Goal: Book appointment/travel/reservation

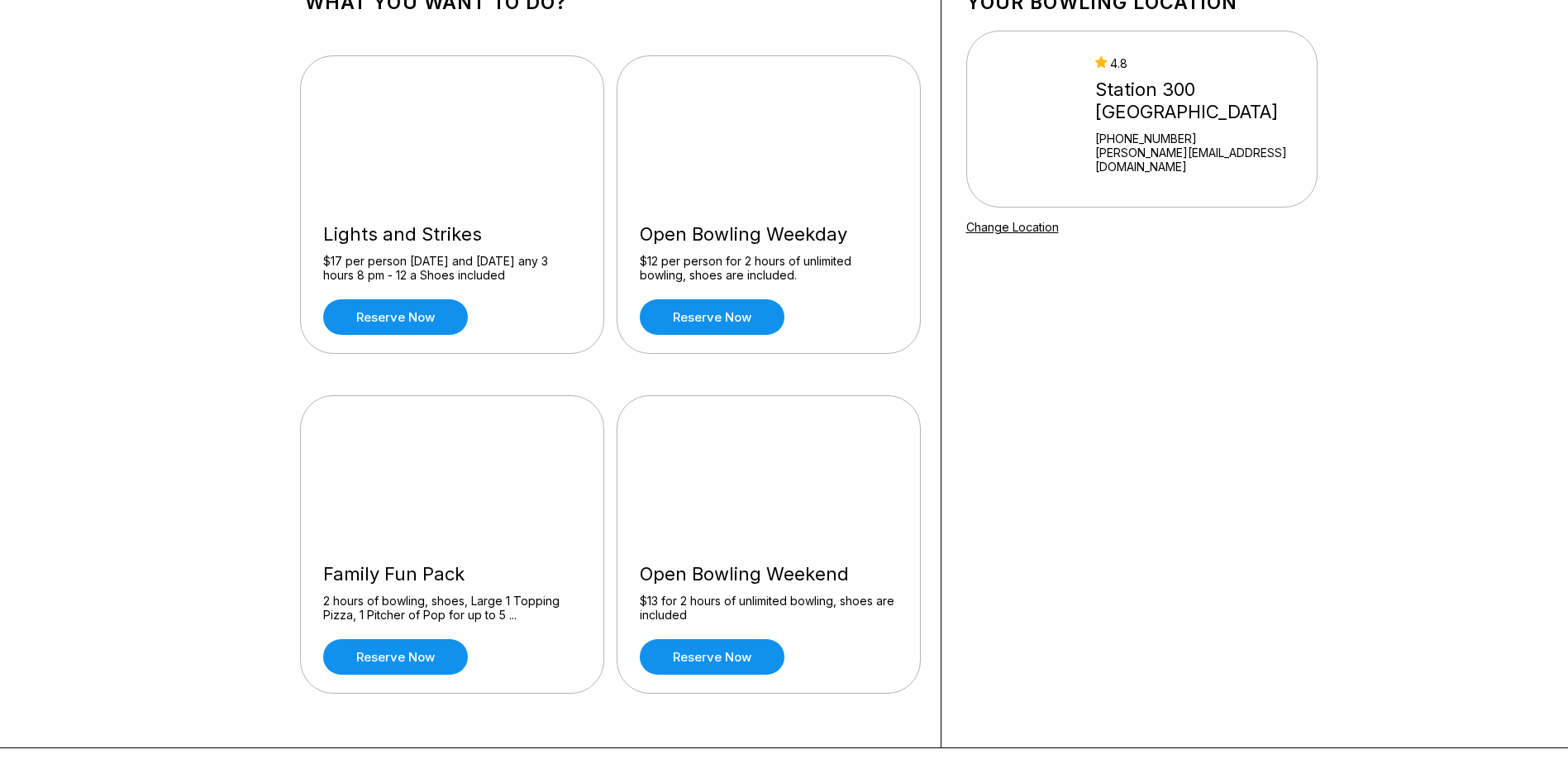
scroll to position [165, 0]
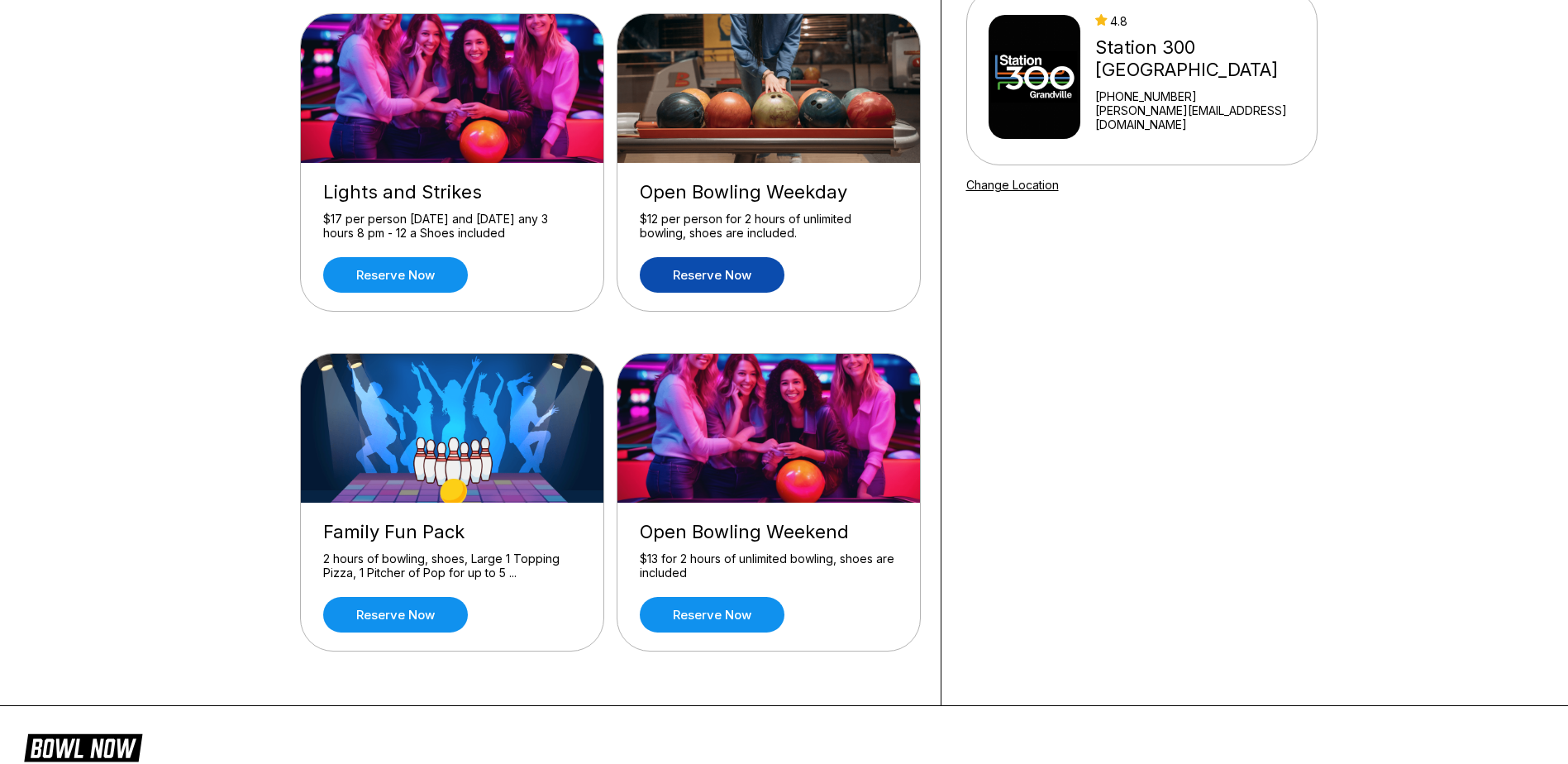
click at [700, 279] on link "Reserve now" at bounding box center [712, 275] width 145 height 36
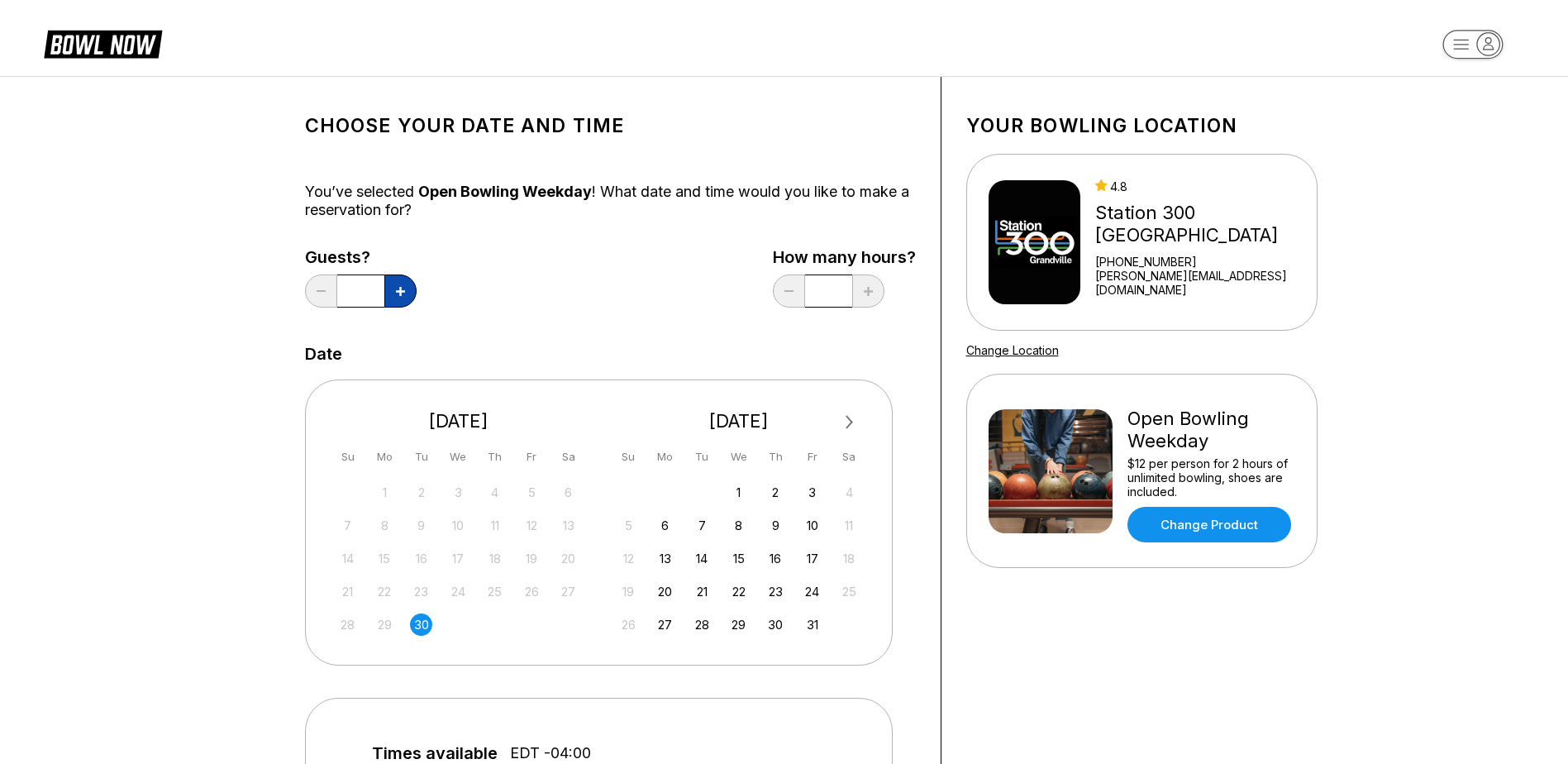
click at [400, 292] on icon at bounding box center [400, 291] width 9 height 9
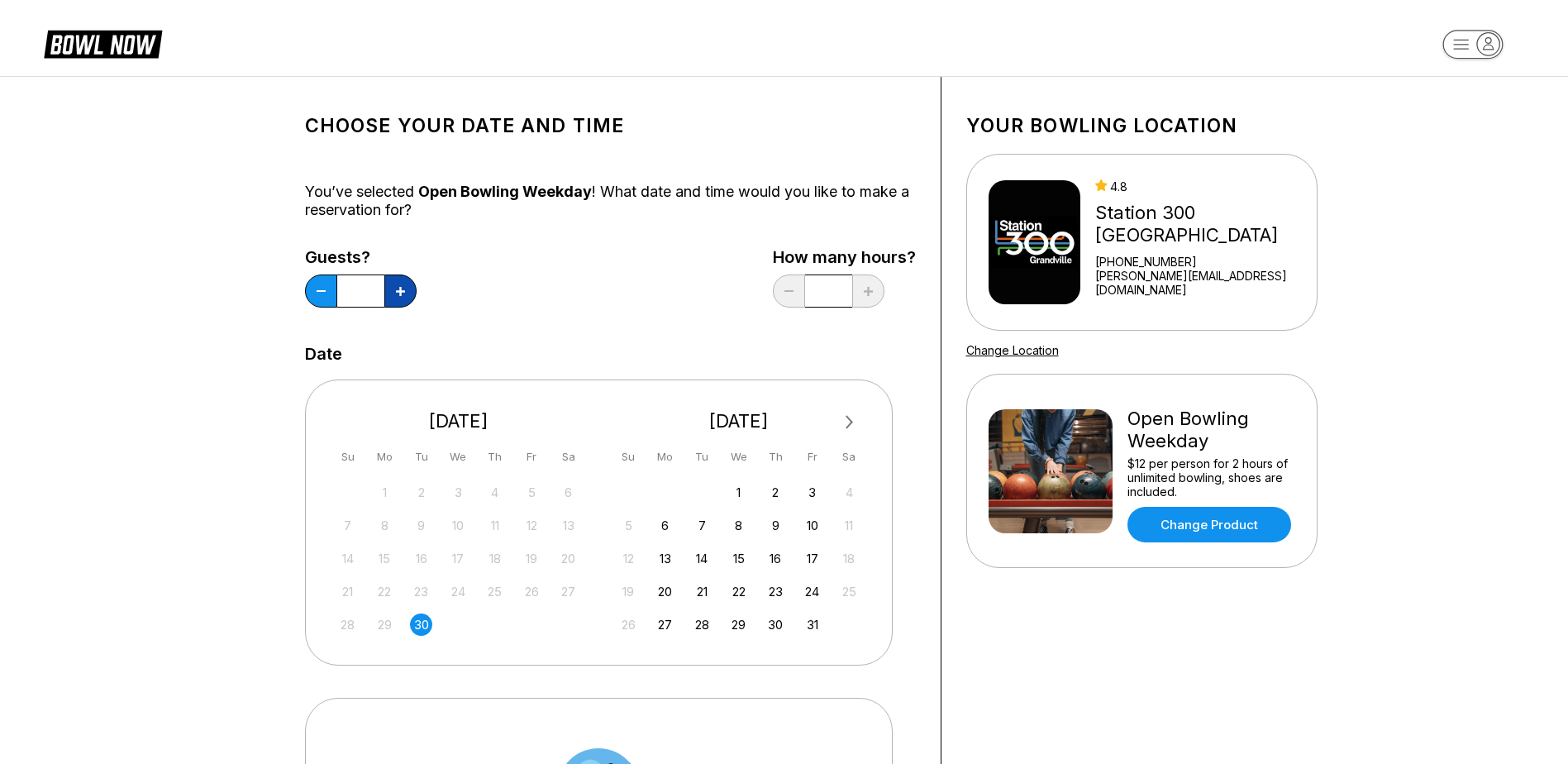
click at [400, 292] on icon at bounding box center [400, 291] width 9 height 9
click at [320, 296] on button at bounding box center [321, 291] width 32 height 33
type input "*"
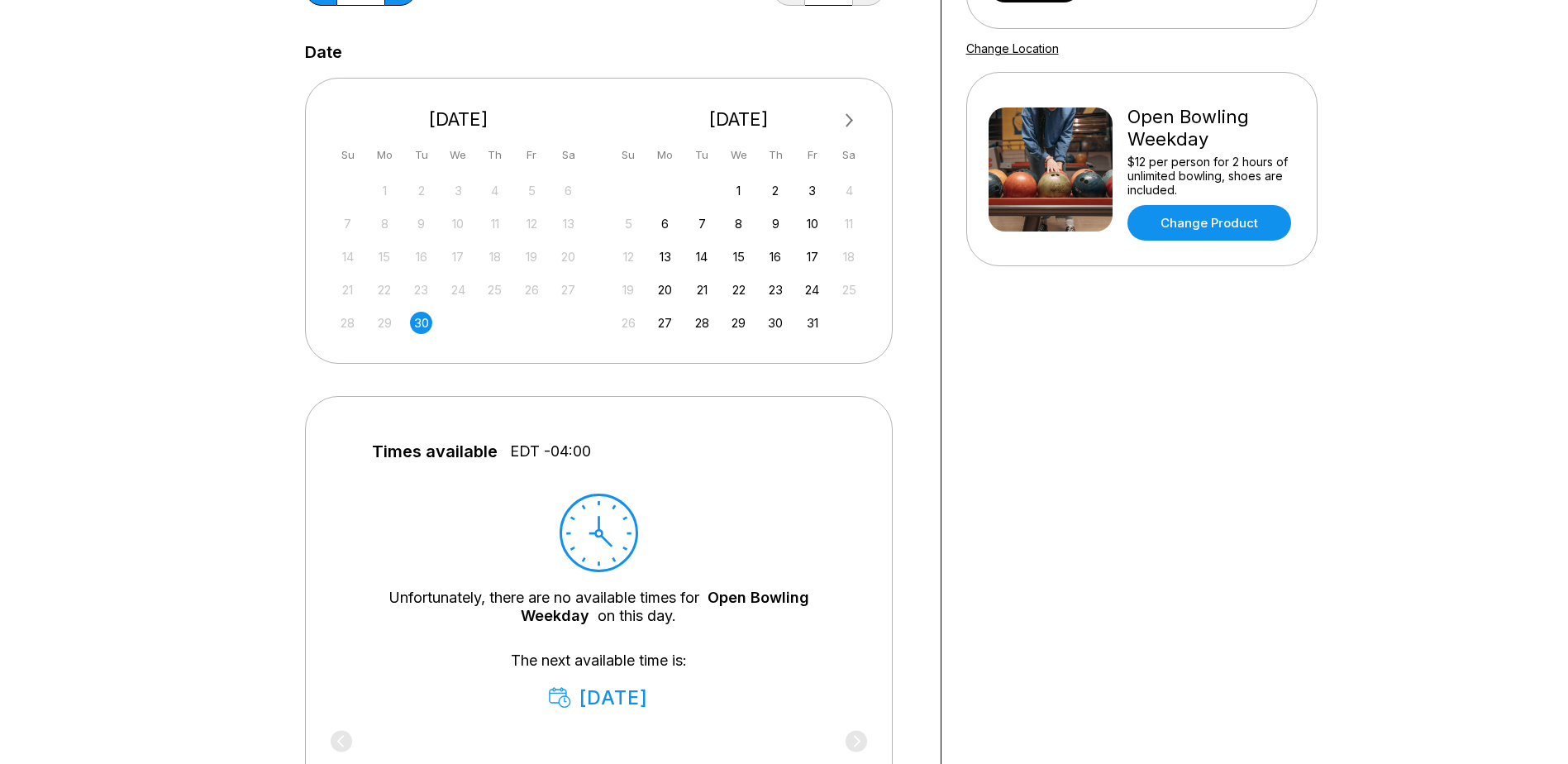
scroll to position [331, 0]
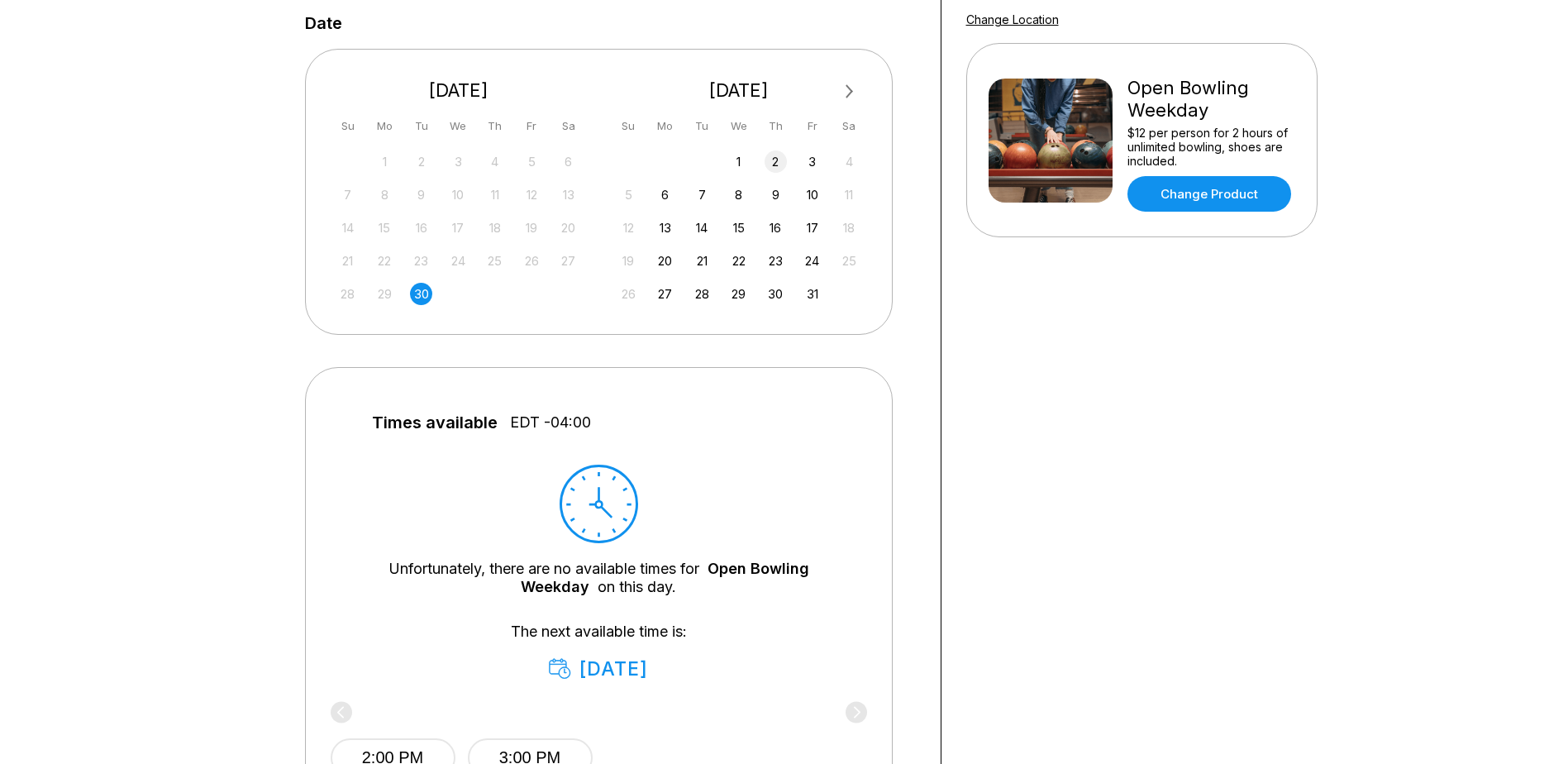
click at [773, 159] on div "2" at bounding box center [776, 161] width 22 height 22
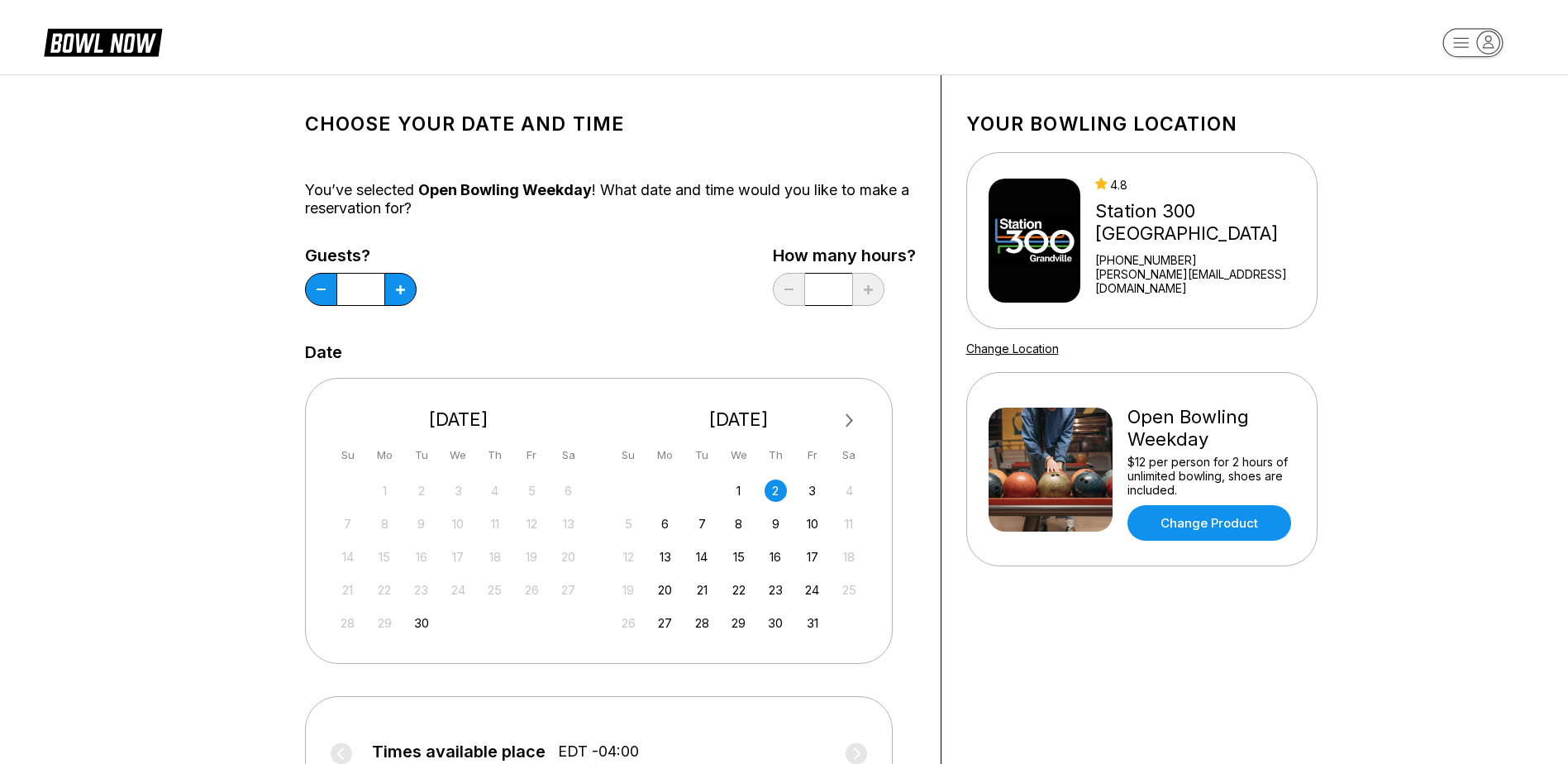
scroll to position [0, 0]
